Goal: Task Accomplishment & Management: Manage account settings

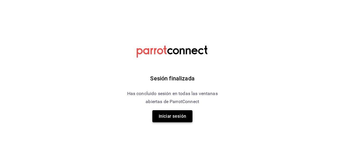
click at [181, 121] on button "Iniciar sesión" at bounding box center [172, 116] width 40 height 12
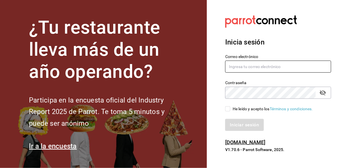
click at [257, 72] on input "text" at bounding box center [278, 66] width 106 height 12
type input "[PERSON_NAME][EMAIL_ADDRESS][DOMAIN_NAME]"
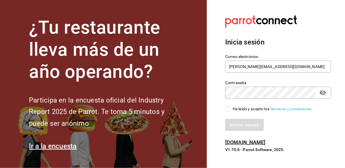
click at [235, 126] on div "Iniciar sesión" at bounding box center [274, 121] width 113 height 19
click at [224, 112] on div "He leído y acepto los Términos y condiciones." at bounding box center [274, 105] width 113 height 13
click at [228, 111] on input "He leído y acepto los Términos y condiciones." at bounding box center [227, 108] width 5 height 5
checkbox input "true"
click at [238, 131] on button "Iniciar sesión" at bounding box center [244, 125] width 39 height 12
